Goal: Navigation & Orientation: Find specific page/section

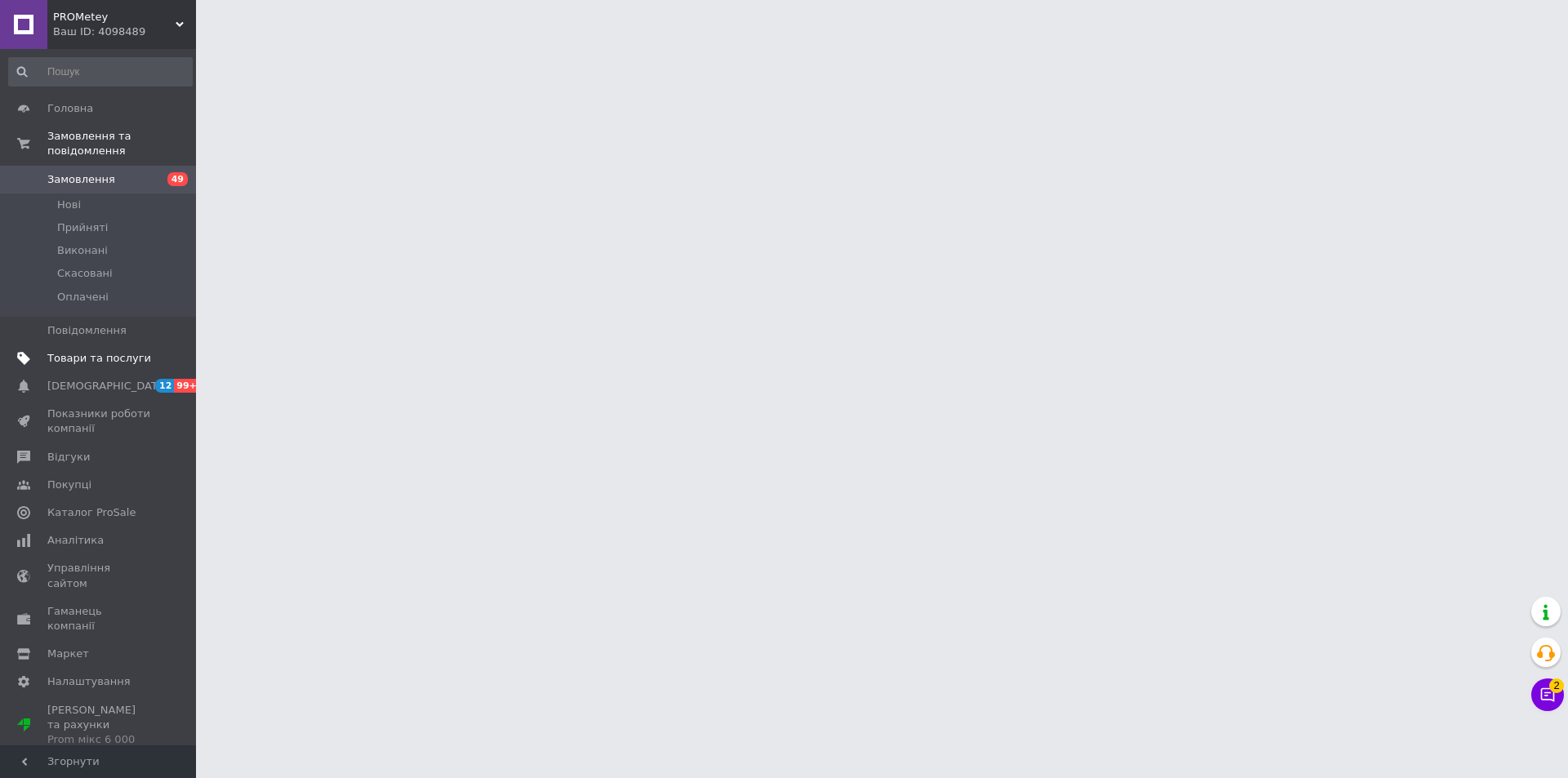
click at [150, 351] on span "Товари та послуги" at bounding box center [99, 358] width 104 height 15
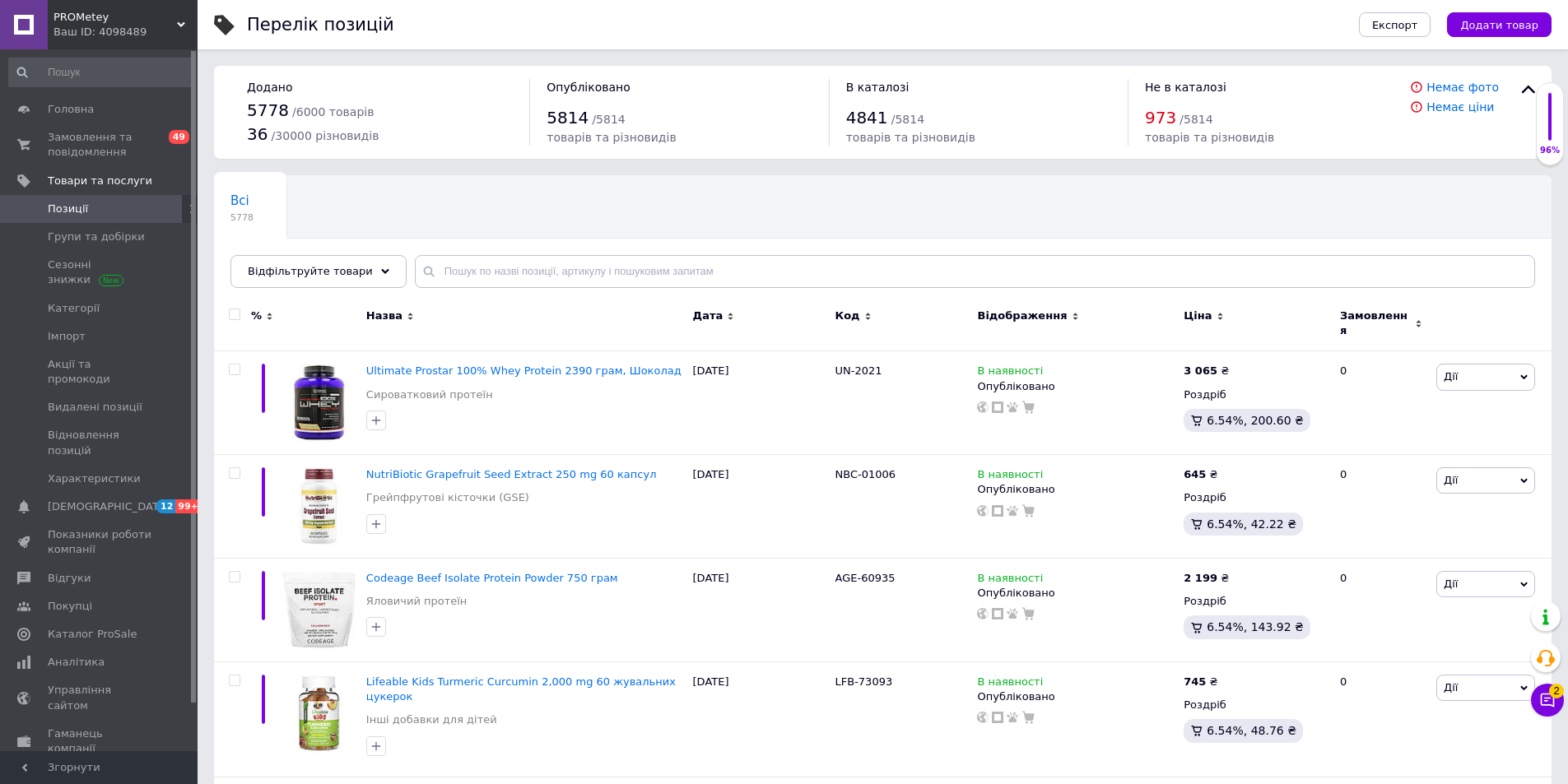
click at [147, 44] on div "PROMetey Ваш ID: 4098489" at bounding box center [123, 24] width 150 height 49
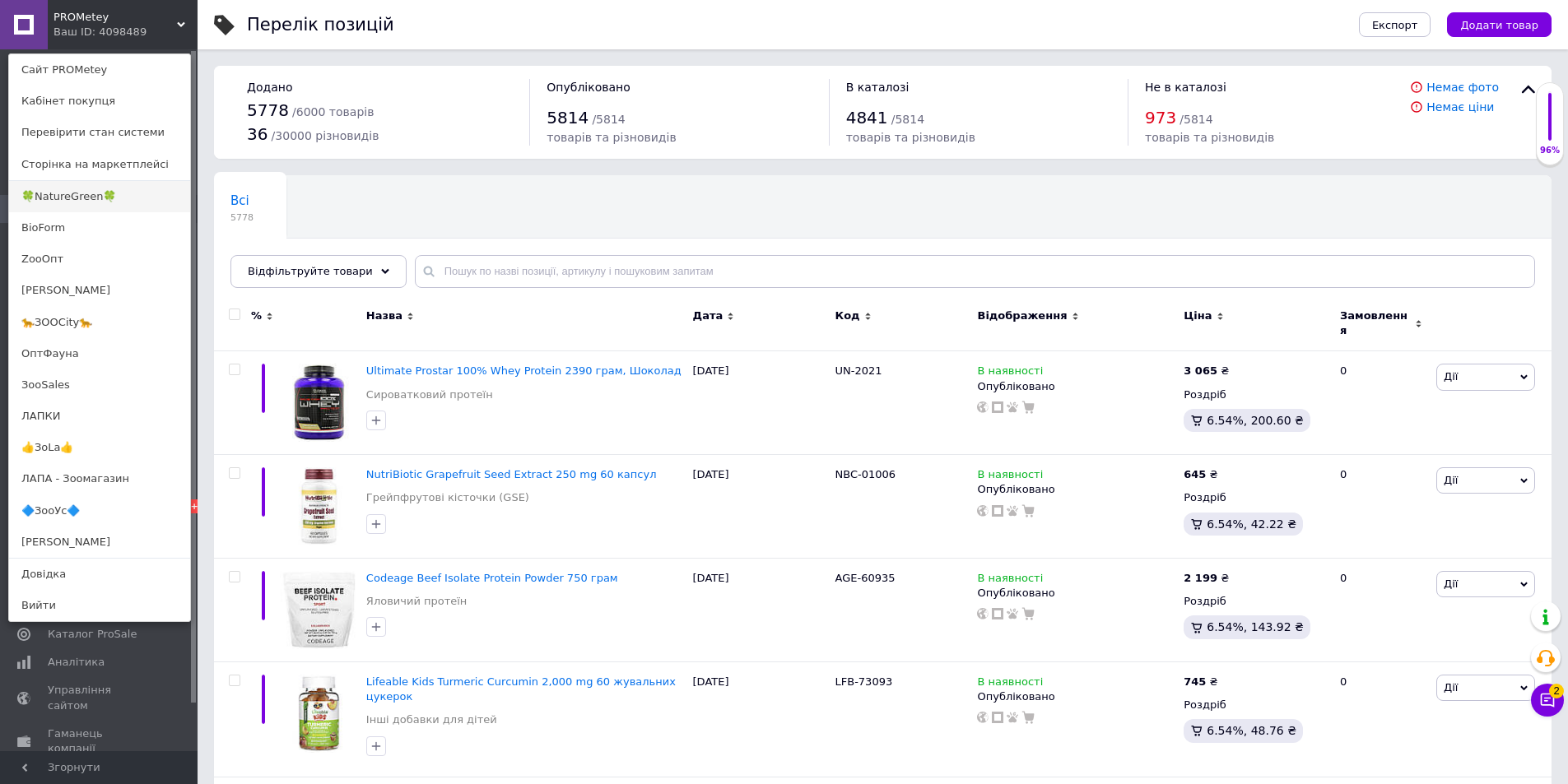
click at [109, 198] on link "🍀NatureGreen🍀" at bounding box center [99, 196] width 181 height 31
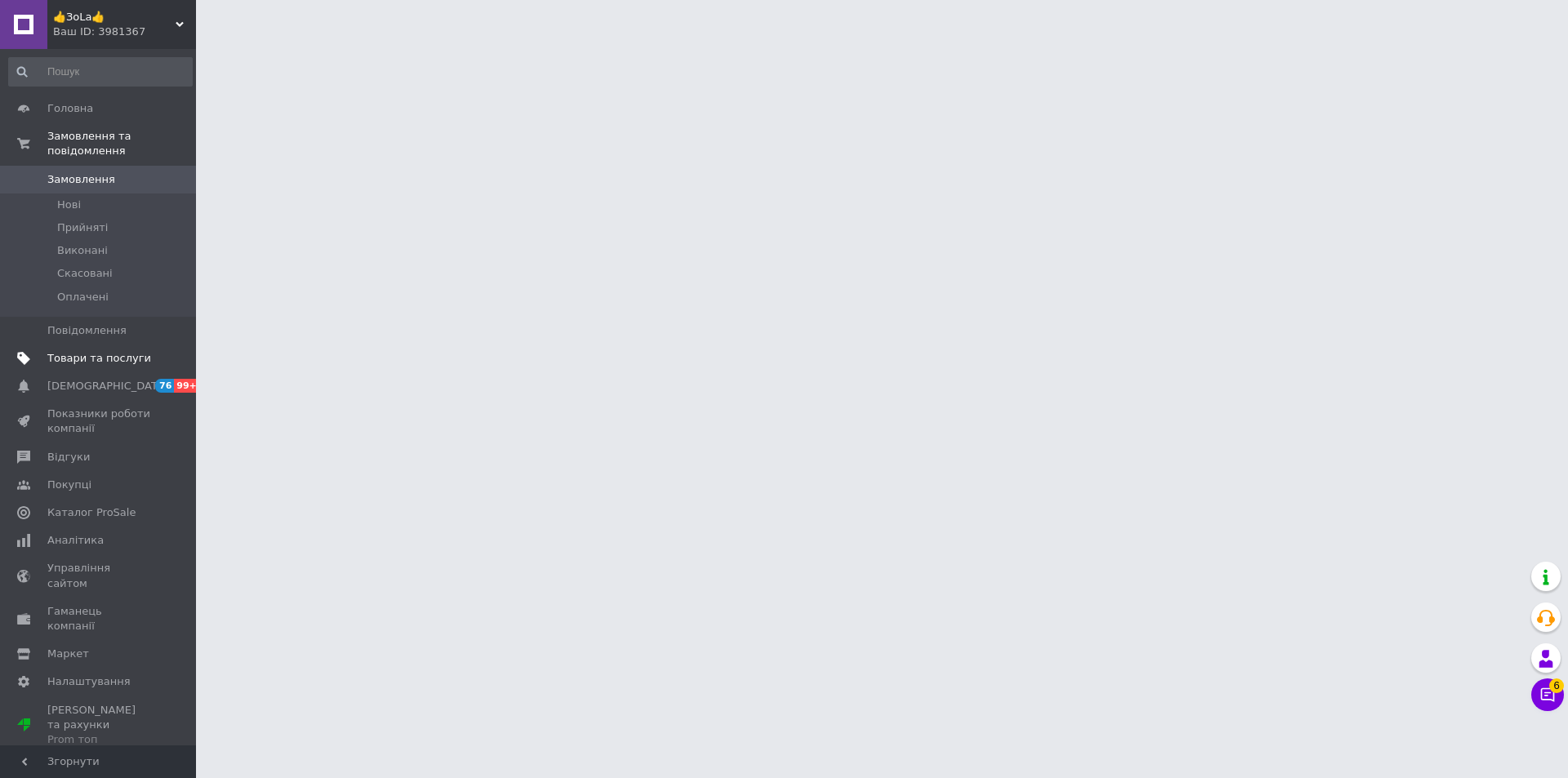
click at [125, 351] on span "Товари та послуги" at bounding box center [99, 358] width 104 height 15
